Goal: Transaction & Acquisition: Obtain resource

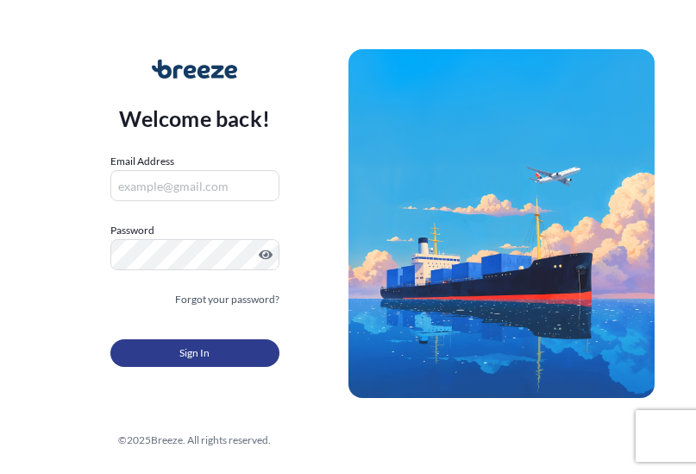
type input "[EMAIL_ADDRESS][DOMAIN_NAME]"
click at [249, 346] on button "Sign In" at bounding box center [194, 353] width 169 height 28
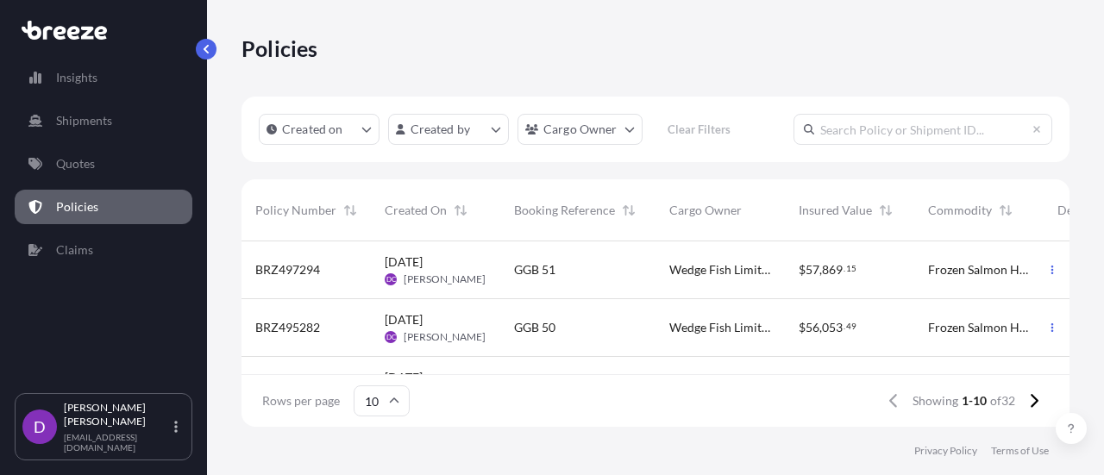
scroll to position [14, 14]
click at [695, 281] on button "button" at bounding box center [1053, 270] width 28 height 28
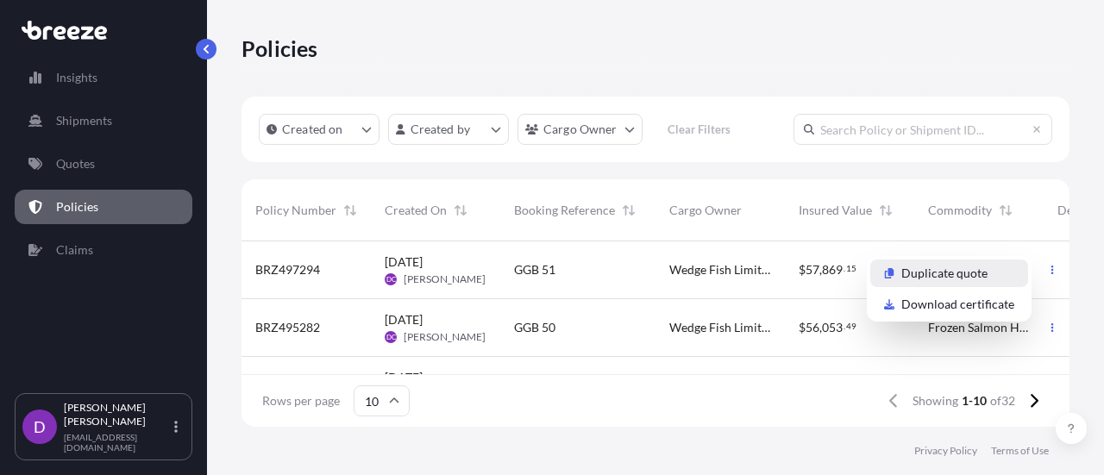
click at [695, 279] on p "Duplicate quote" at bounding box center [945, 273] width 86 height 17
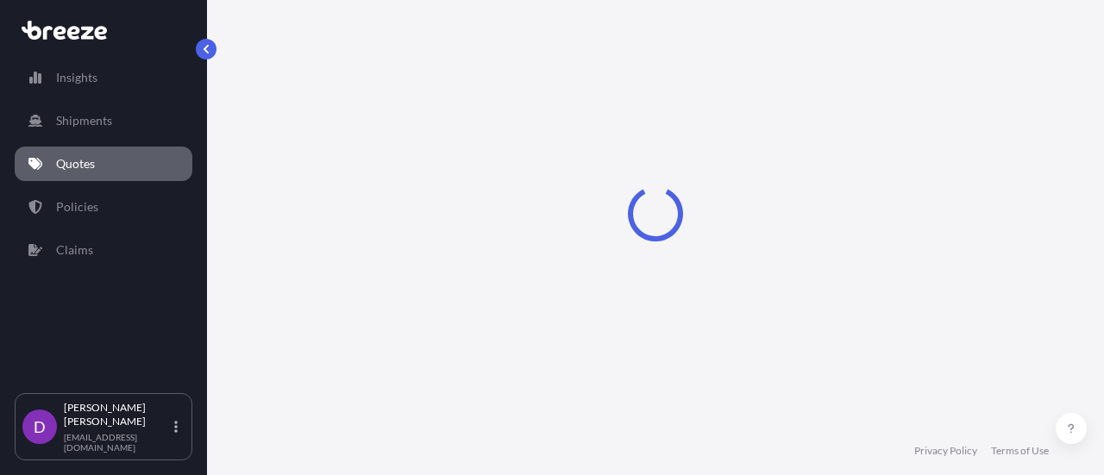
select select "Road"
select select "Sea"
select select "Road"
select select "2"
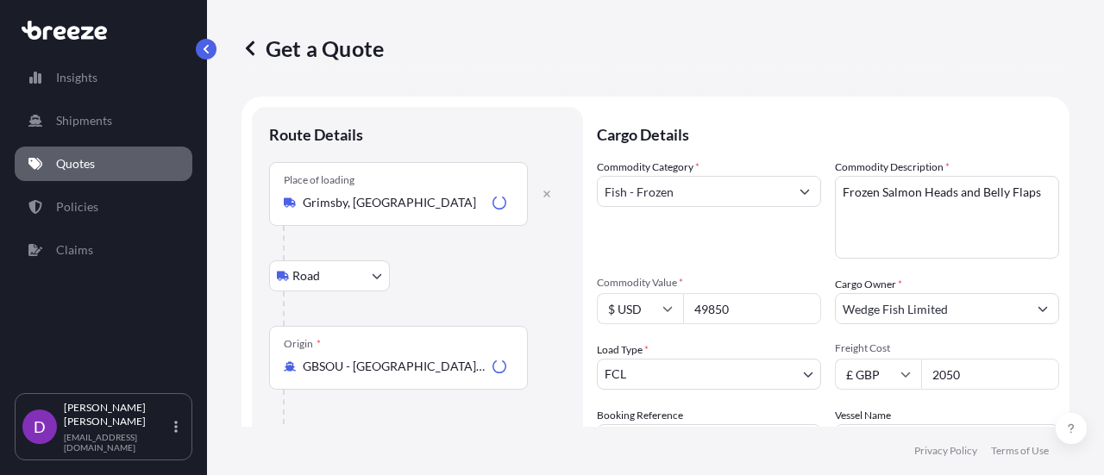
scroll to position [28, 0]
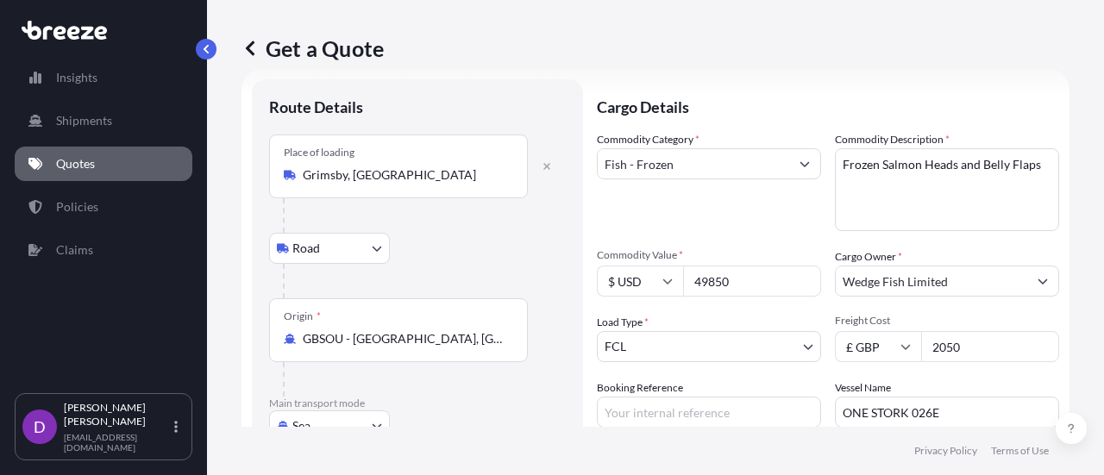
click at [695, 48] on div "Get a Quote" at bounding box center [656, 49] width 828 height 28
click at [695, 280] on input "49850" at bounding box center [752, 281] width 138 height 31
type input "49100"
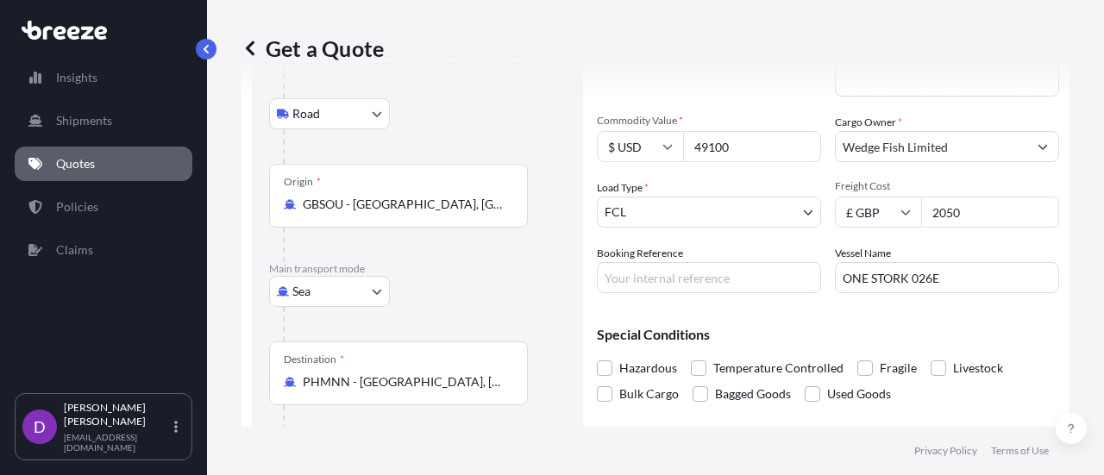
scroll to position [170, 0]
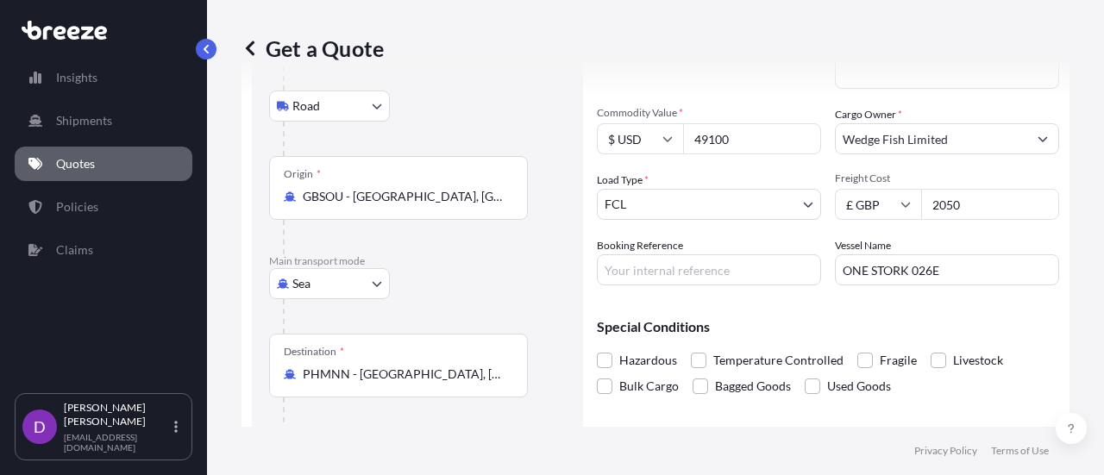
click at [694, 263] on input "Booking Reference" at bounding box center [709, 269] width 224 height 31
type input "GGB 52"
click at [695, 271] on input "ONE STORK 026E" at bounding box center [947, 269] width 224 height 31
type input "O"
click at [695, 268] on input "Vessel Name" at bounding box center [947, 269] width 224 height 31
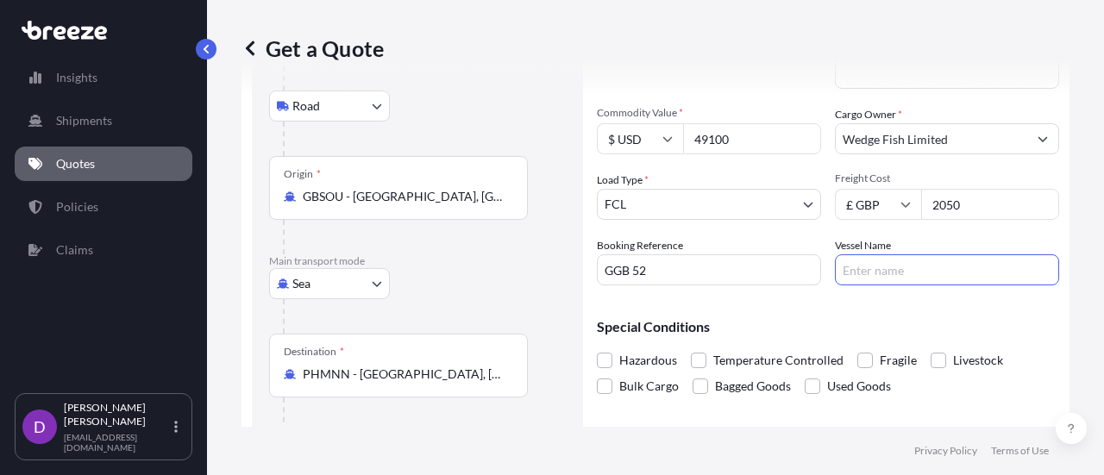
paste input "HMM STOCKHOLM 016E"
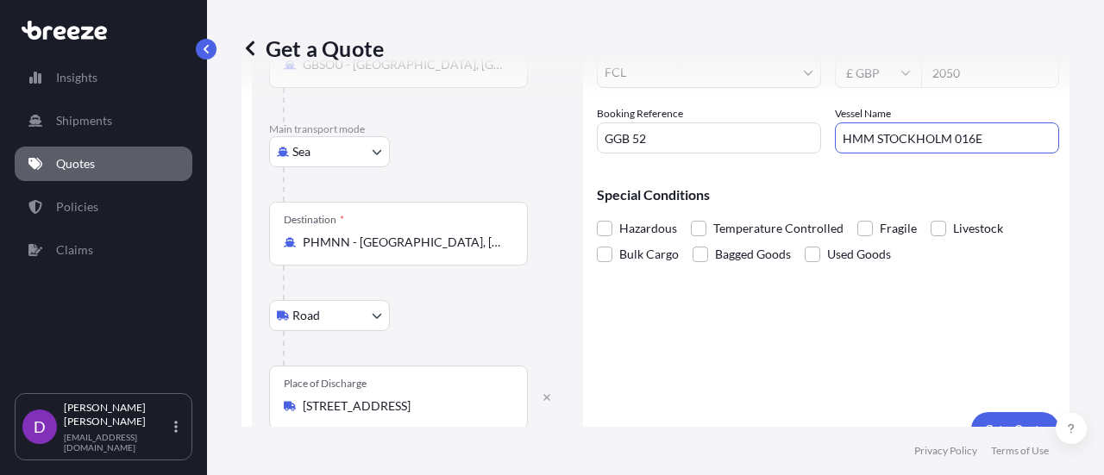
scroll to position [332, 0]
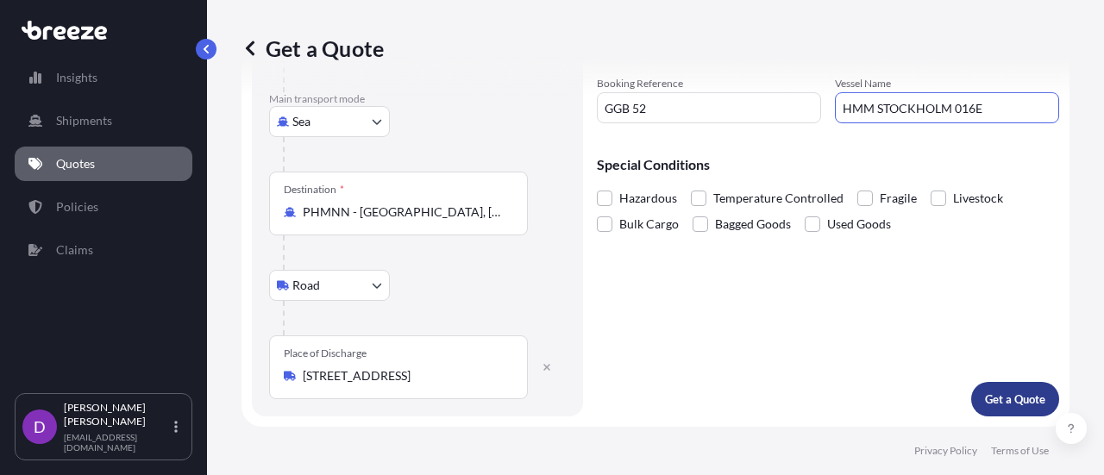
type input "HMM STOCKHOLM 016E"
click at [695, 402] on p "Get a Quote" at bounding box center [1015, 399] width 60 height 17
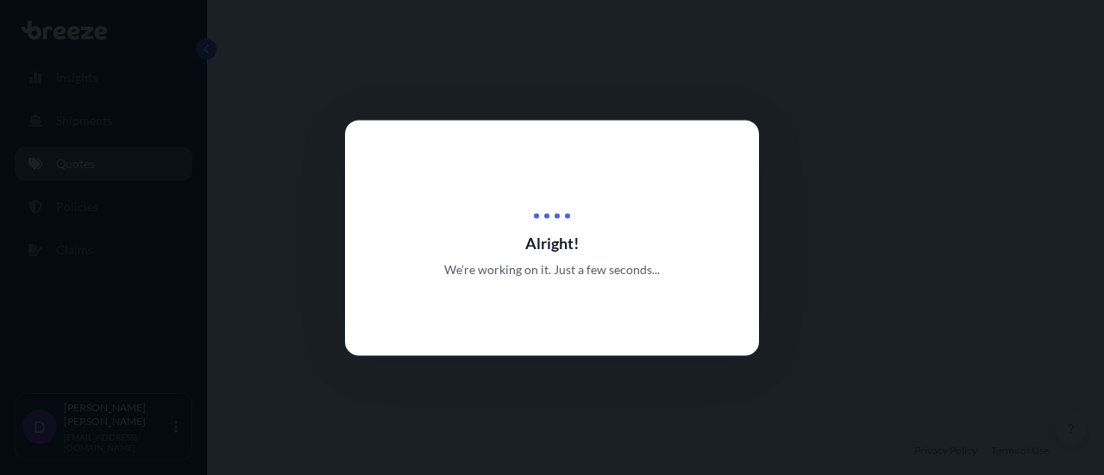
select select "Road"
select select "Sea"
select select "Road"
select select "2"
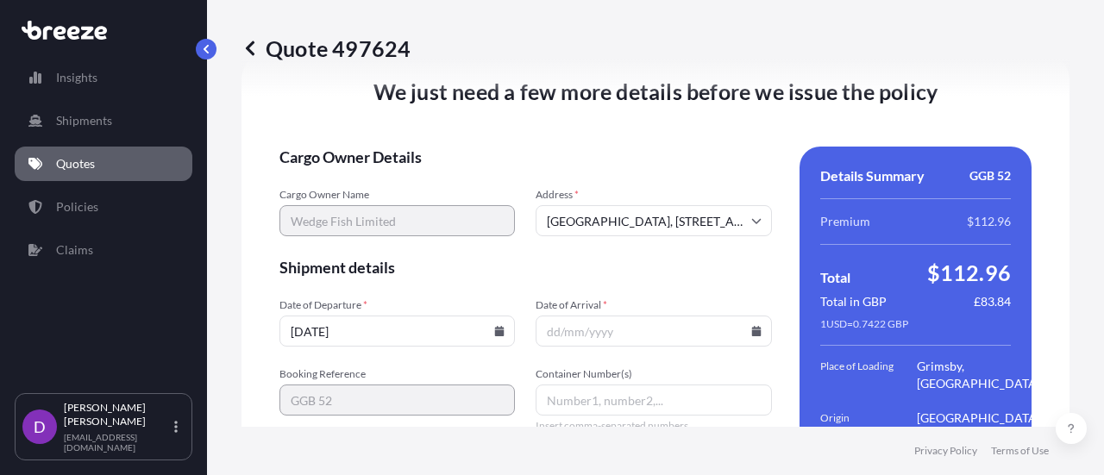
scroll to position [2529, 0]
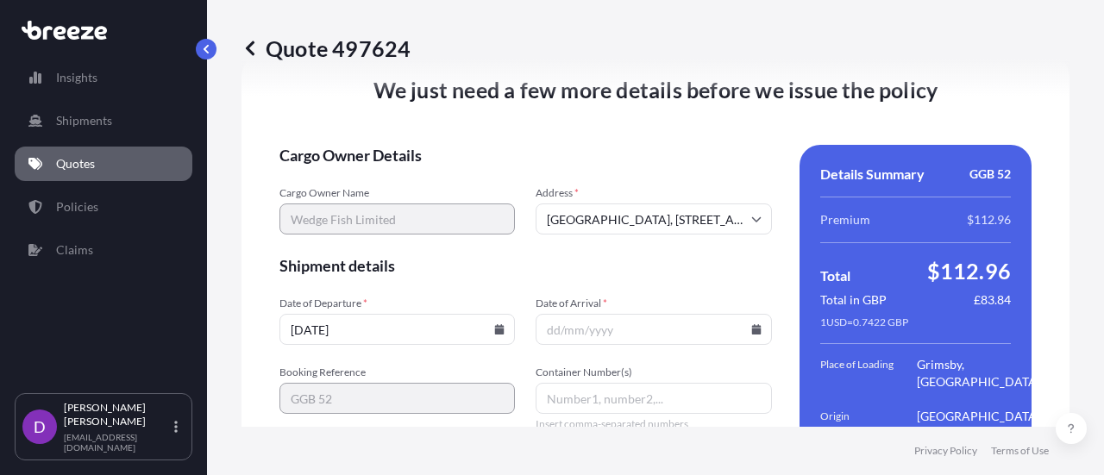
click at [303, 345] on input "[DATE]" at bounding box center [398, 329] width 236 height 31
type input "[DATE]"
click at [554, 344] on input "Date of Arrival *" at bounding box center [654, 329] width 236 height 31
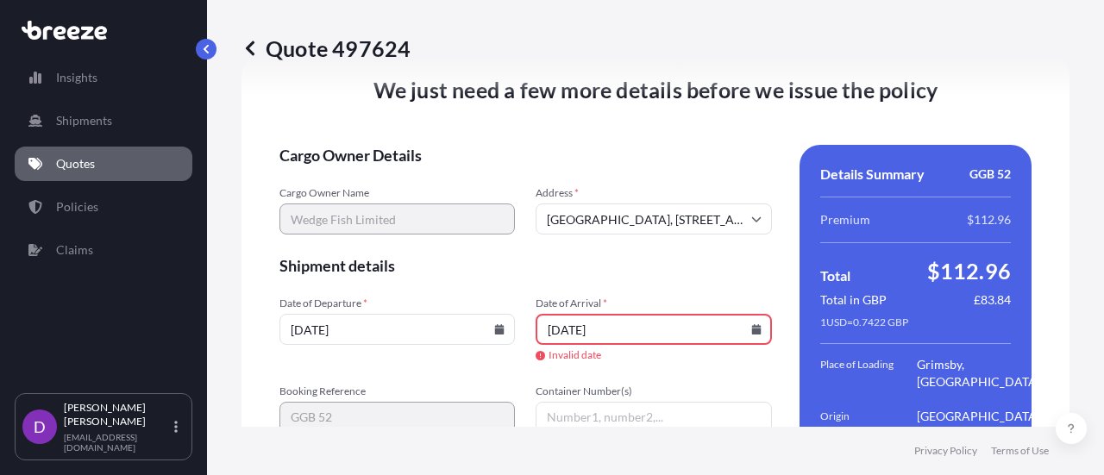
click at [563, 345] on input "[DATE]" at bounding box center [654, 329] width 236 height 31
click at [576, 345] on input "10/0.2025" at bounding box center [654, 329] width 236 height 31
click at [567, 345] on input "10/0/2025" at bounding box center [654, 329] width 236 height 31
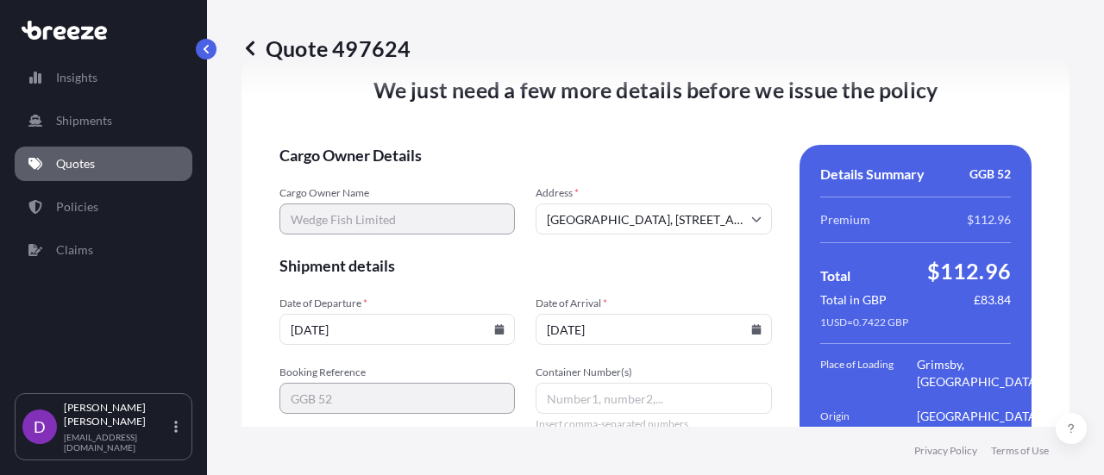
type input "[DATE]"
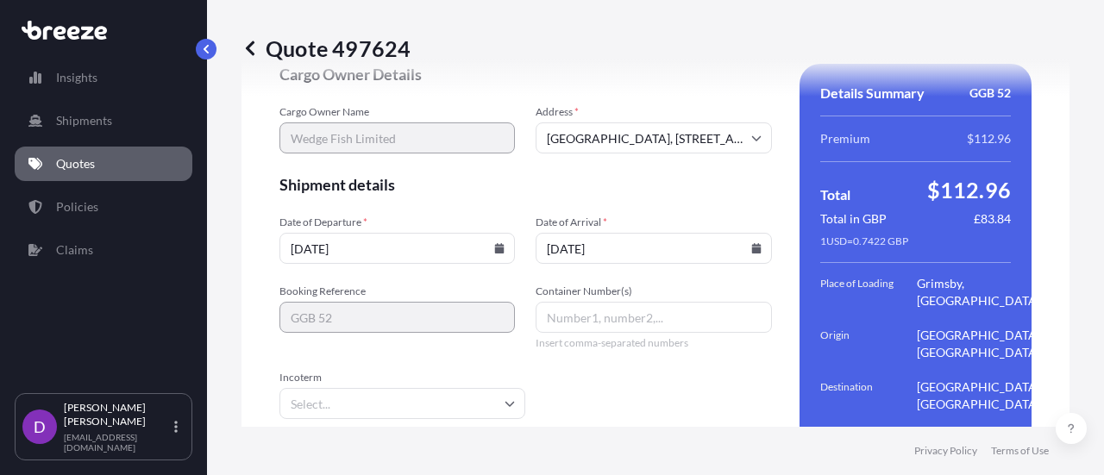
scroll to position [2582, 0]
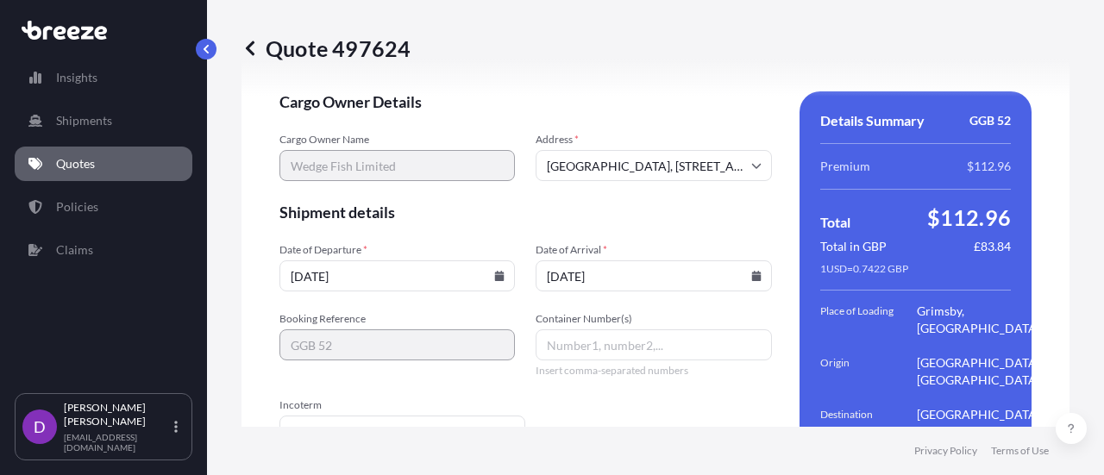
click at [593, 355] on input "Container Number(s)" at bounding box center [654, 345] width 236 height 31
paste input "ONEU9116240"
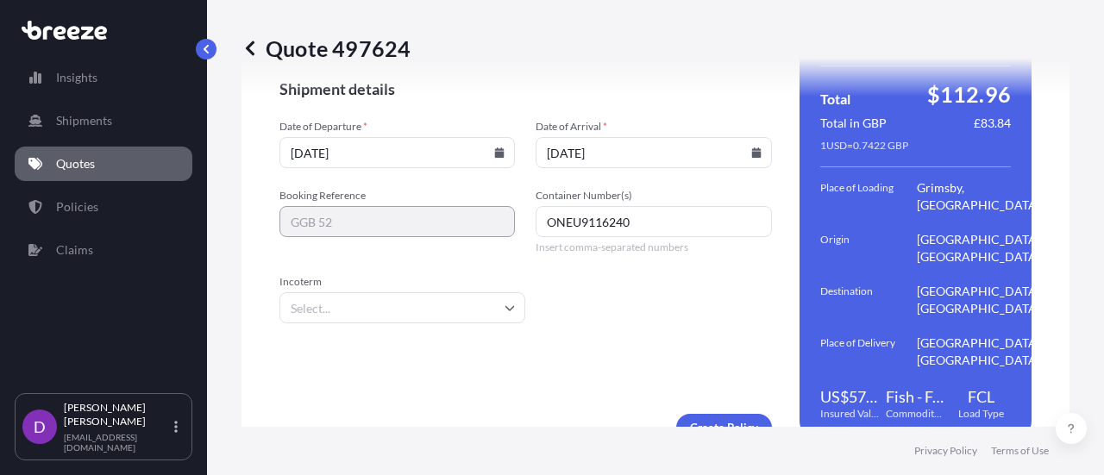
scroll to position [2722, 0]
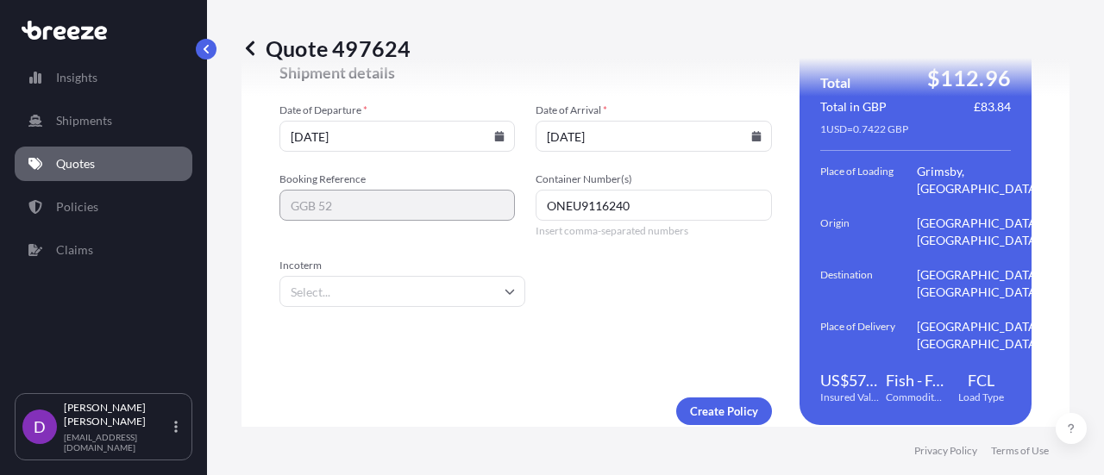
type input "ONEU9116240"
click at [506, 298] on input "Incoterm" at bounding box center [403, 291] width 246 height 31
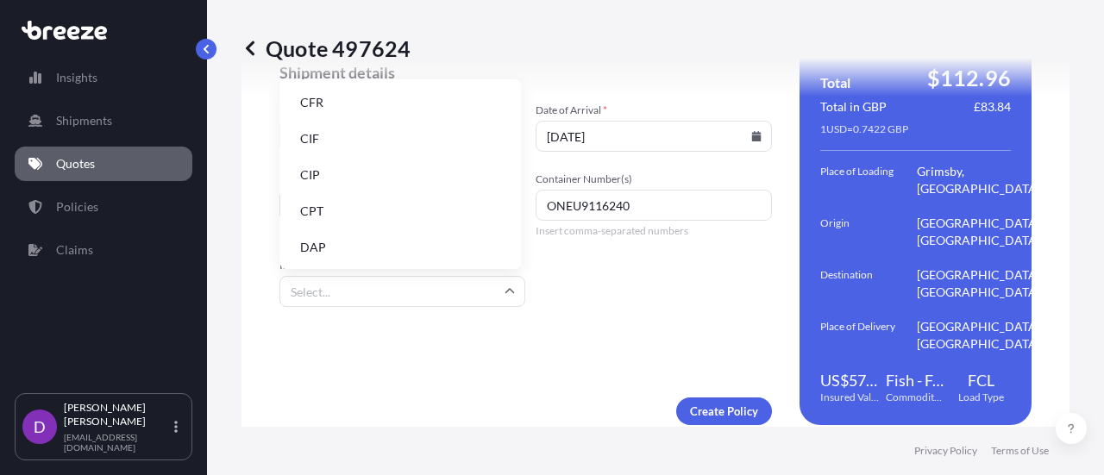
click at [311, 130] on li "CIF" at bounding box center [400, 139] width 228 height 33
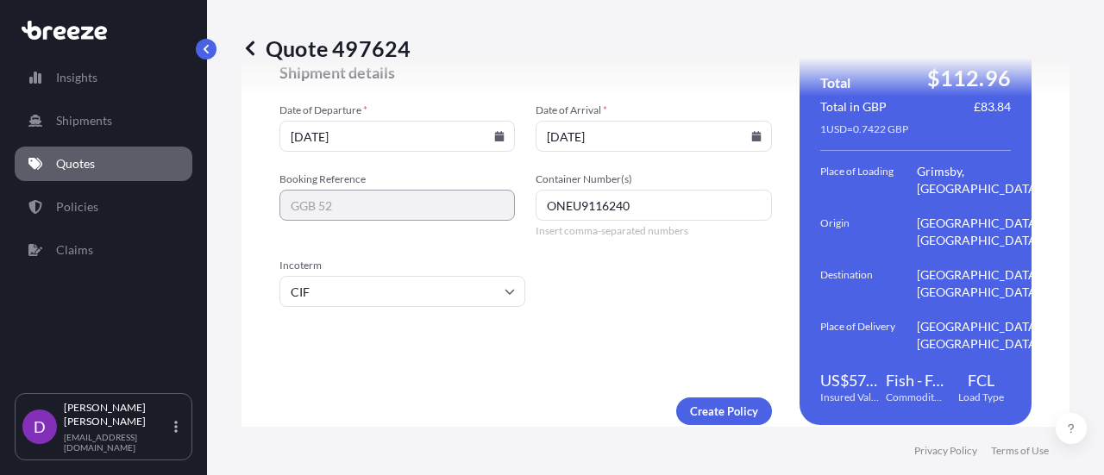
scroll to position [2779, 0]
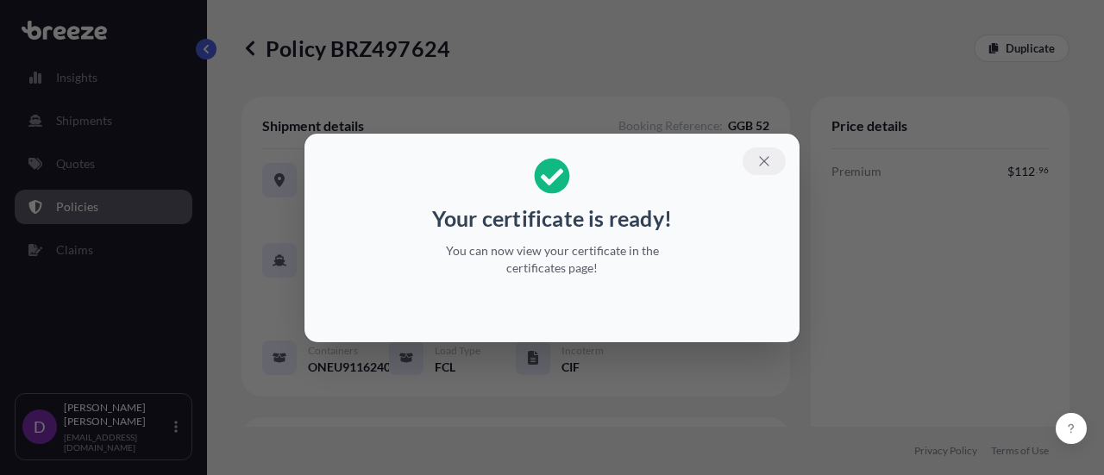
click at [695, 162] on icon "button" at bounding box center [765, 162] width 16 height 16
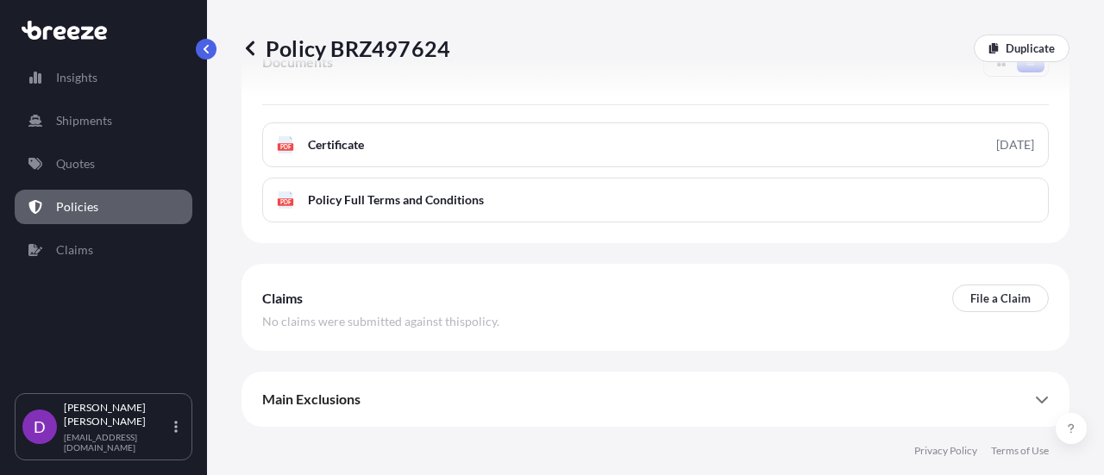
scroll to position [692, 0]
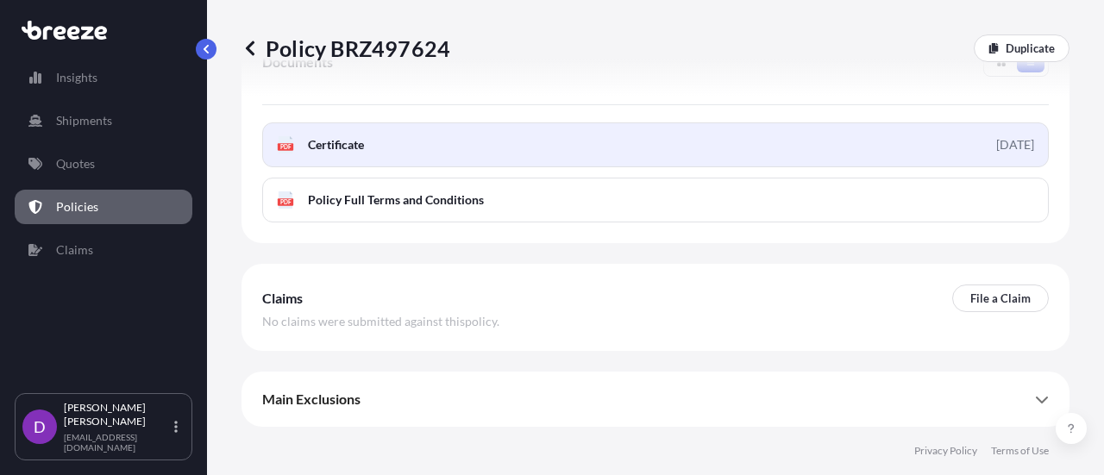
click at [616, 145] on link "PDF Certificate [DATE]" at bounding box center [655, 145] width 787 height 45
click at [409, 139] on link "PDF Certificate [DATE]" at bounding box center [655, 145] width 787 height 45
click at [525, 146] on link "PDF Certificate [DATE]" at bounding box center [655, 145] width 787 height 45
